Goal: Navigation & Orientation: Find specific page/section

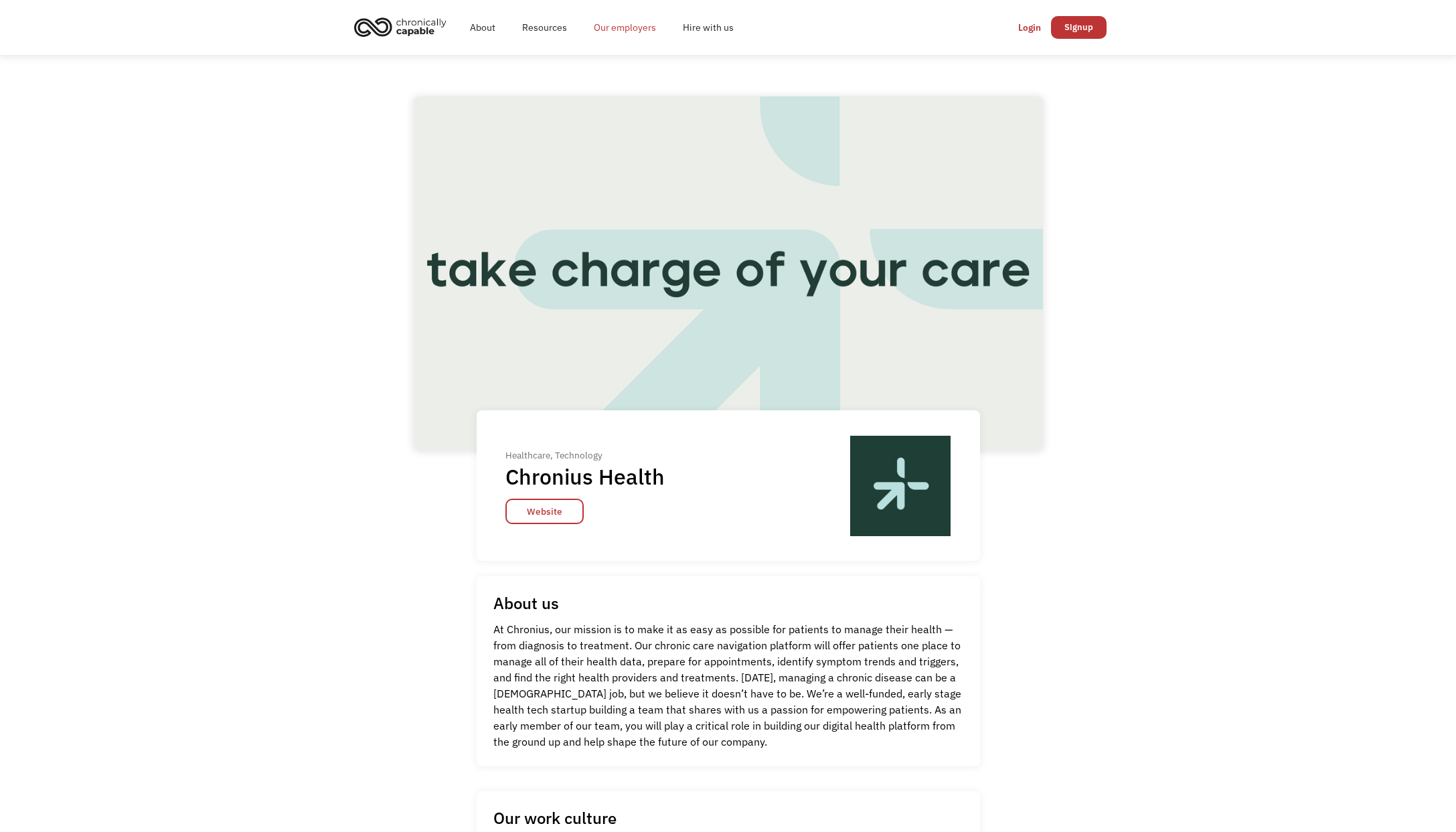
click at [595, 24] on link "Our employers" at bounding box center [625, 28] width 89 height 43
